Goal: Check status: Check status

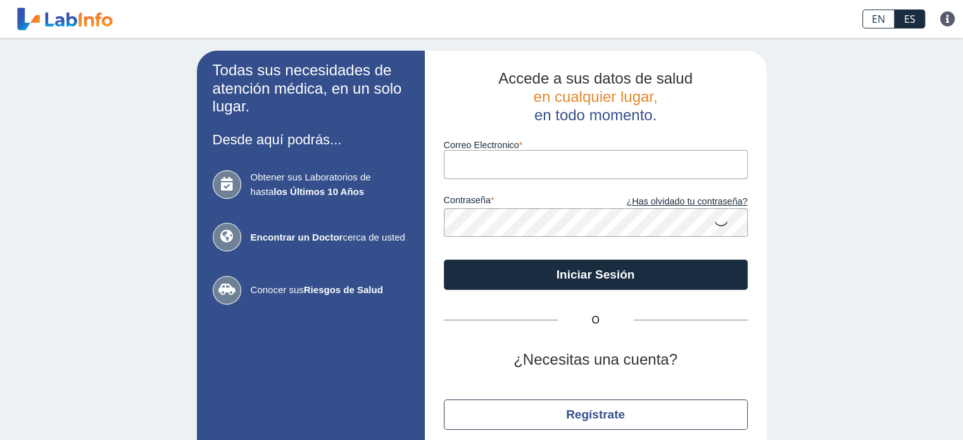
drag, startPoint x: 0, startPoint y: 0, endPoint x: 536, endPoint y: 156, distance: 558.8
click at [536, 156] on input "Correo Electronico" at bounding box center [596, 164] width 304 height 29
type input "[EMAIL_ADDRESS][DOMAIN_NAME]"
click at [444, 260] on button "Iniciar Sesión" at bounding box center [596, 275] width 304 height 30
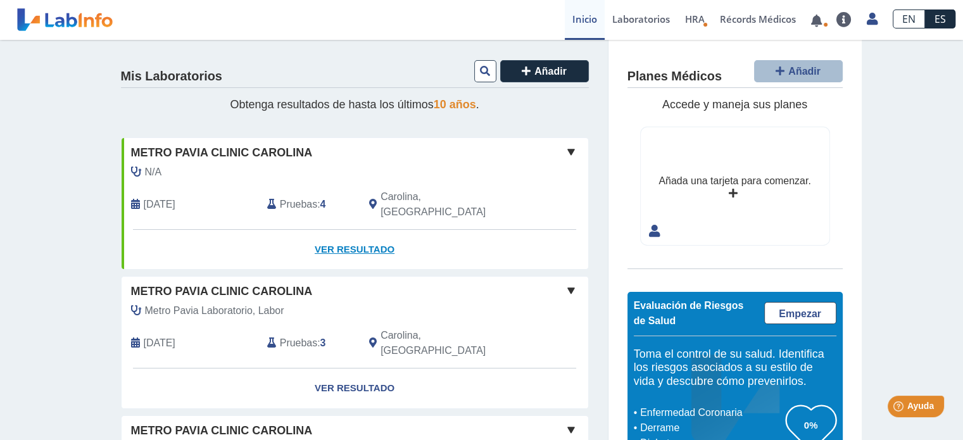
click at [338, 230] on link "Ver Resultado" at bounding box center [355, 250] width 467 height 40
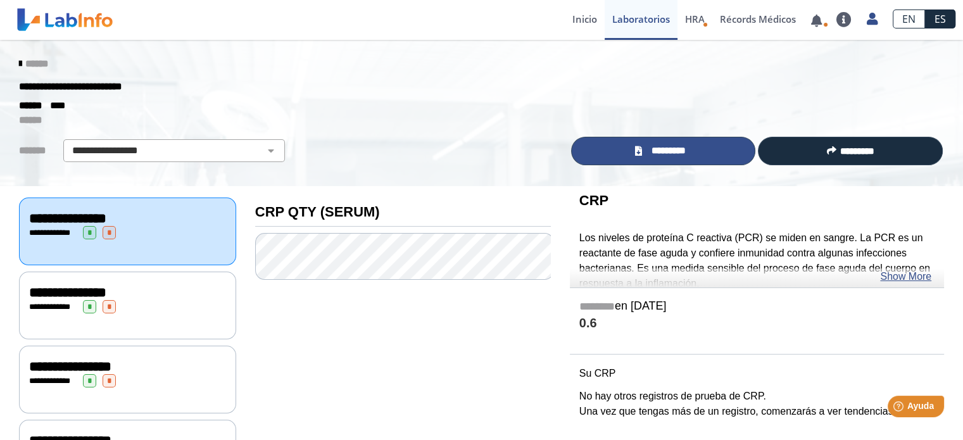
click at [672, 145] on span "*********" at bounding box center [668, 151] width 46 height 15
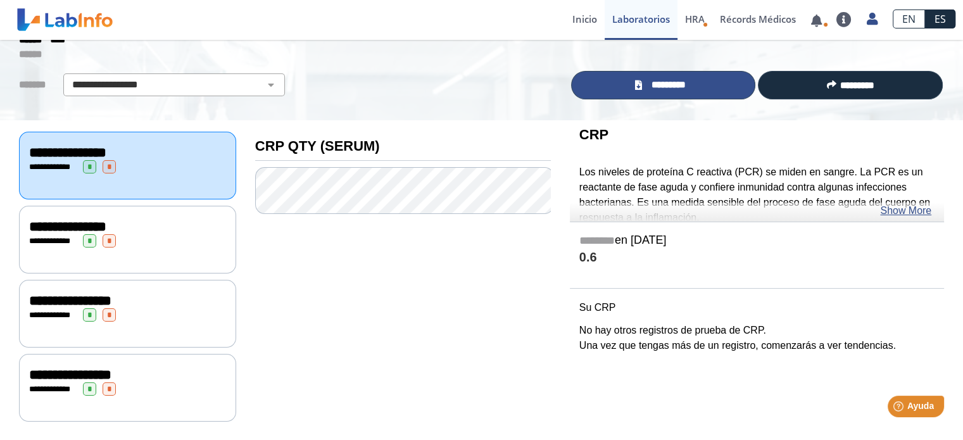
scroll to position [66, 0]
